Goal: Task Accomplishment & Management: Use online tool/utility

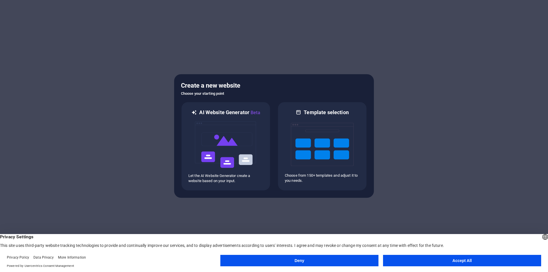
click at [458, 264] on button "Accept All" at bounding box center [462, 260] width 158 height 11
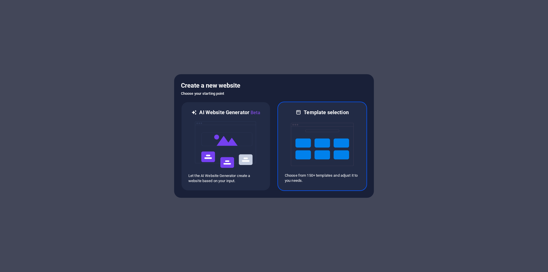
click at [329, 160] on img at bounding box center [322, 144] width 63 height 57
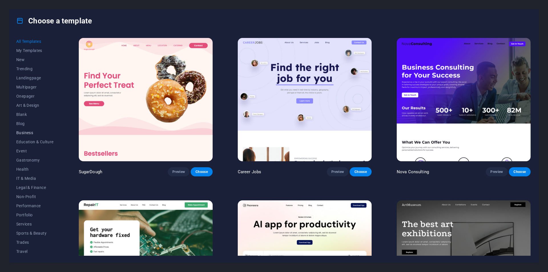
click at [25, 133] on span "Business" at bounding box center [34, 133] width 37 height 5
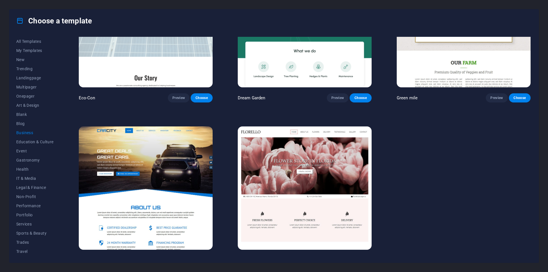
scroll to position [82, 0]
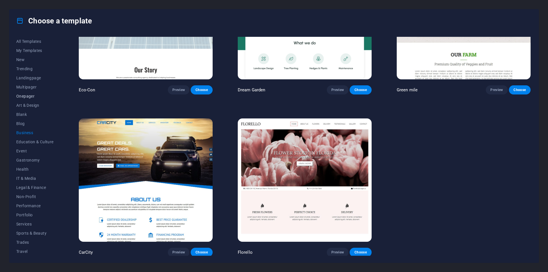
click at [29, 97] on span "Onepager" at bounding box center [34, 96] width 37 height 5
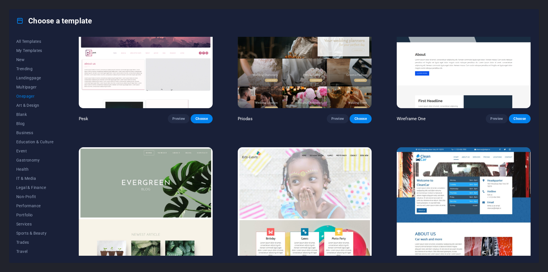
scroll to position [1053, 0]
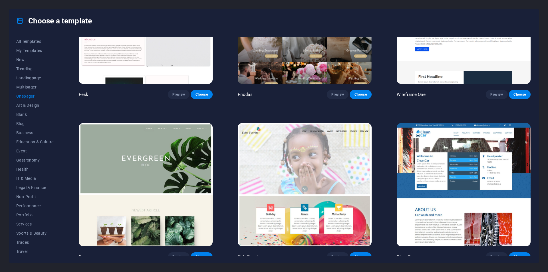
drag, startPoint x: 68, startPoint y: 62, endPoint x: 66, endPoint y: 65, distance: 4.3
click at [27, 76] on span "Landingpage" at bounding box center [34, 78] width 37 height 5
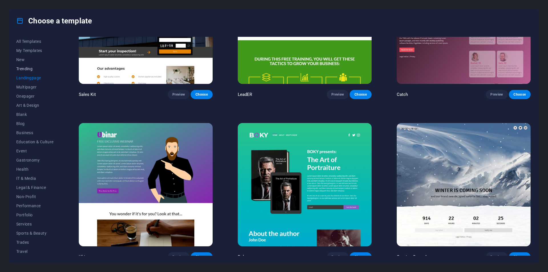
click at [35, 64] on button "Trending" at bounding box center [34, 68] width 37 height 9
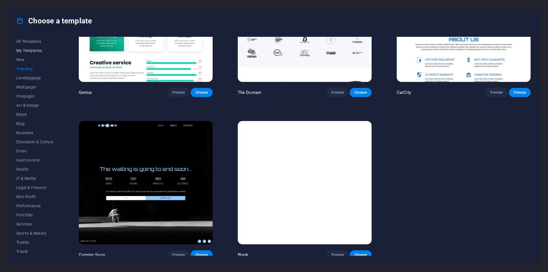
click at [32, 48] on span "My Templates" at bounding box center [34, 50] width 37 height 5
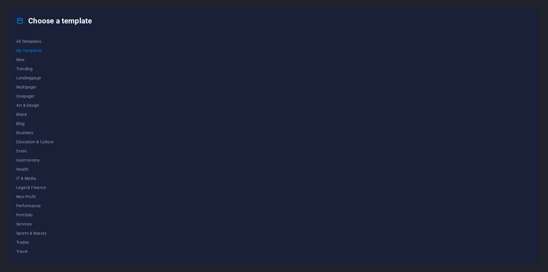
scroll to position [0, 0]
click at [34, 41] on span "All Templates" at bounding box center [34, 41] width 37 height 5
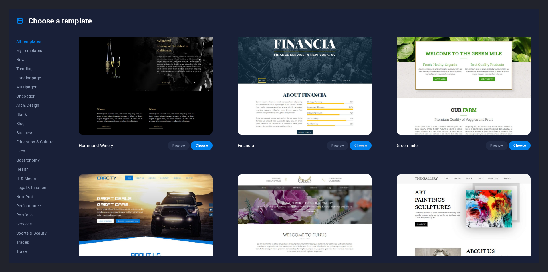
scroll to position [4732, 0]
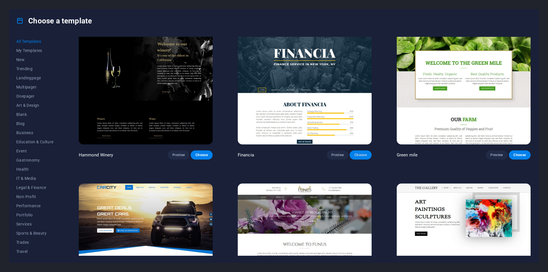
click at [357, 153] on span "Choose" at bounding box center [360, 155] width 13 height 5
